Goal: Check status

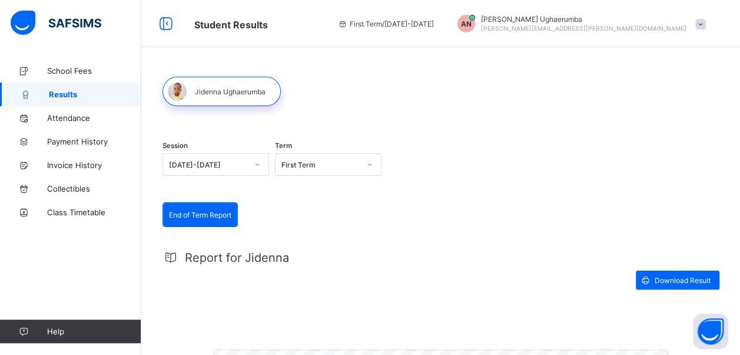
click at [216, 94] on div at bounding box center [222, 91] width 118 height 29
click at [214, 96] on div at bounding box center [222, 91] width 118 height 29
click at [240, 93] on div at bounding box center [222, 91] width 118 height 29
click at [234, 88] on div at bounding box center [222, 91] width 118 height 29
click at [706, 26] on span at bounding box center [701, 24] width 11 height 11
